Goal: Task Accomplishment & Management: Manage account settings

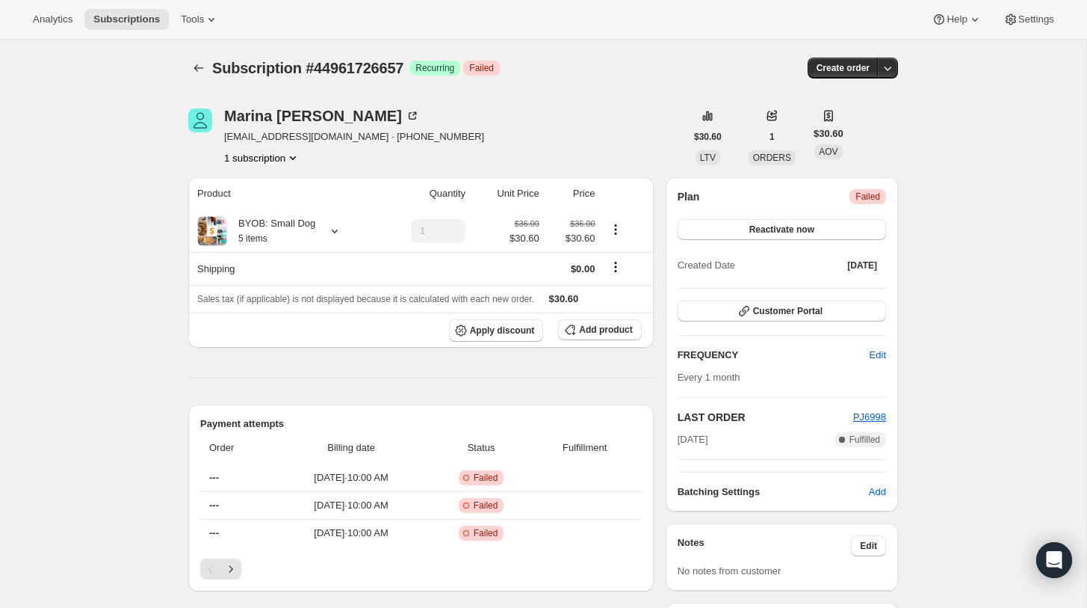
scroll to position [38, 0]
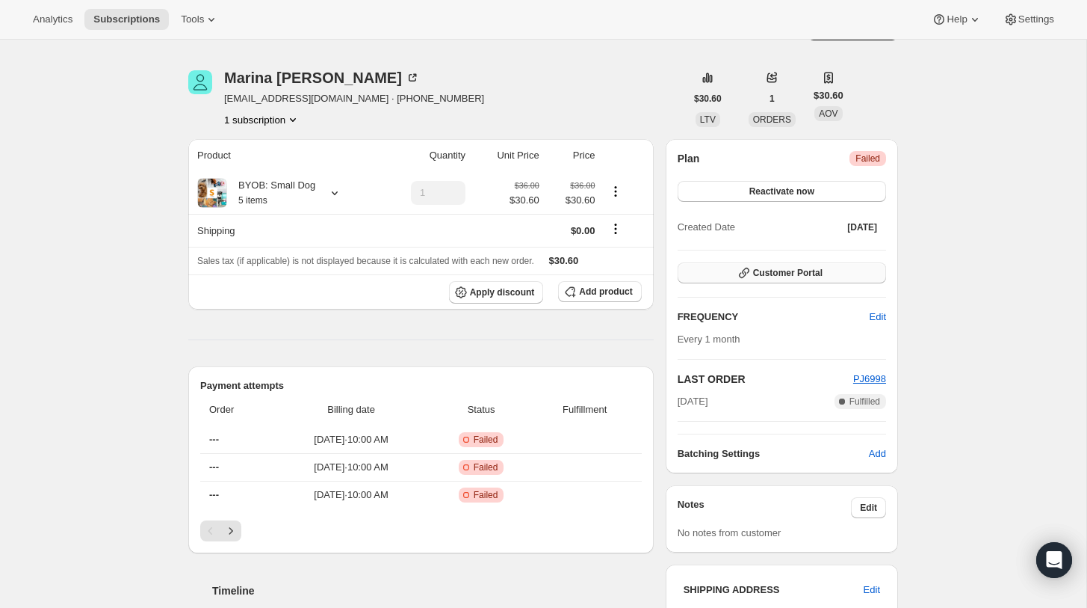
click at [785, 276] on span "Customer Portal" at bounding box center [787, 273] width 69 height 12
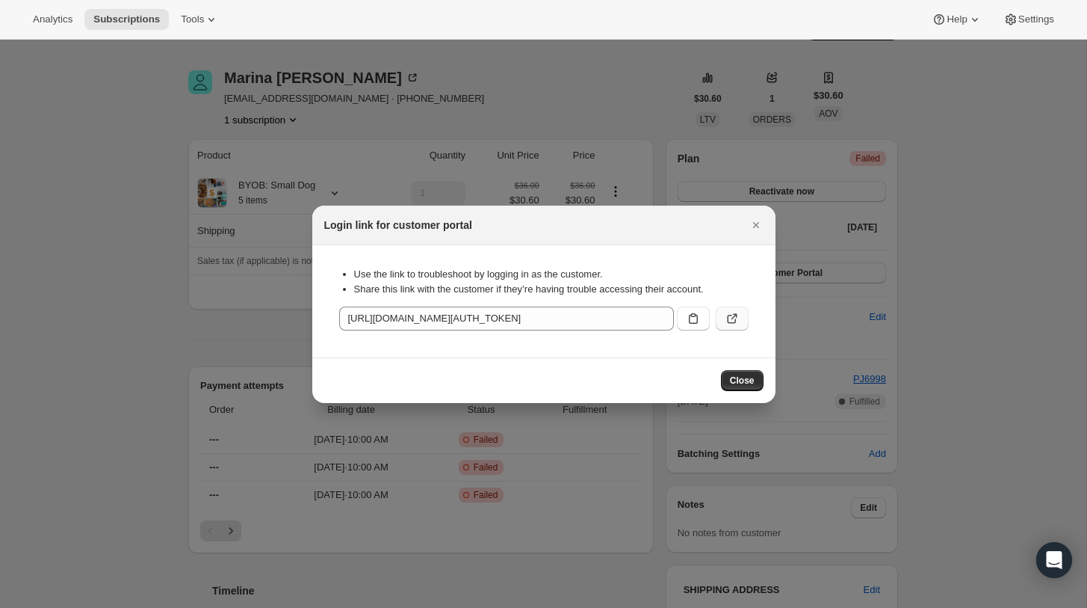
click at [729, 321] on icon ":rbs:" at bounding box center [732, 318] width 15 height 15
click at [697, 320] on icon ":rbs:" at bounding box center [693, 318] width 9 height 10
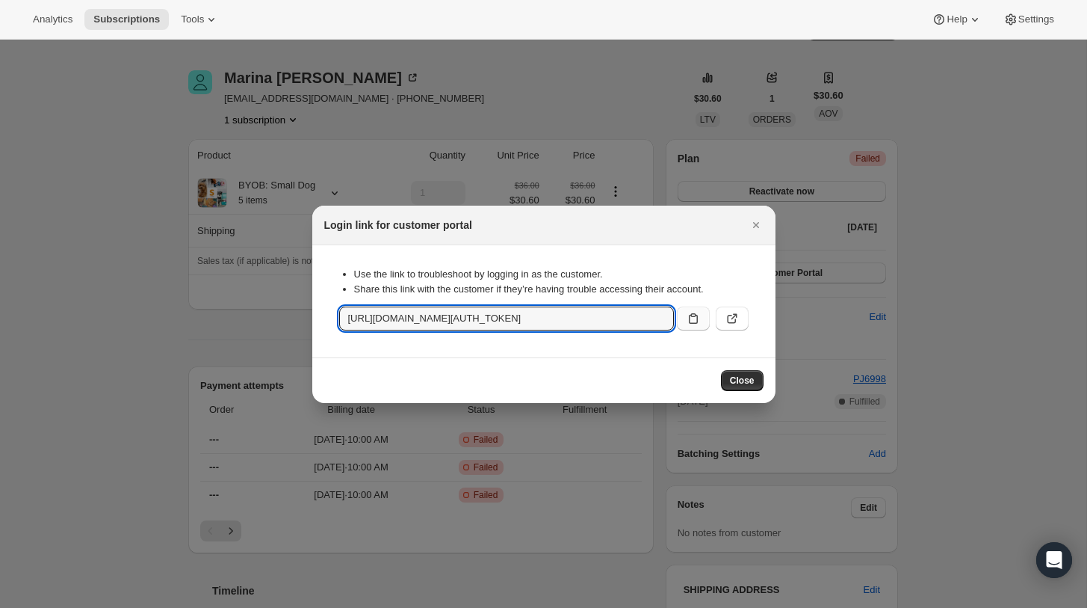
click at [694, 324] on icon ":rbs:" at bounding box center [693, 318] width 15 height 15
